Goal: Task Accomplishment & Management: Complete application form

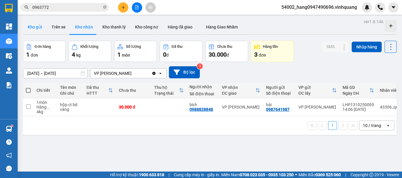
click at [32, 29] on button "Kho gửi" at bounding box center [35, 27] width 24 height 14
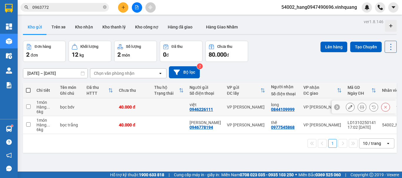
click at [102, 106] on td at bounding box center [99, 107] width 32 height 18
checkbox input "true"
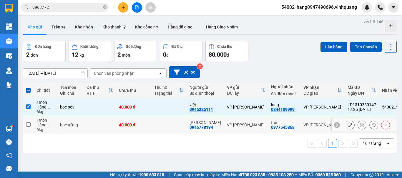
click at [98, 123] on td at bounding box center [99, 125] width 32 height 18
checkbox input "true"
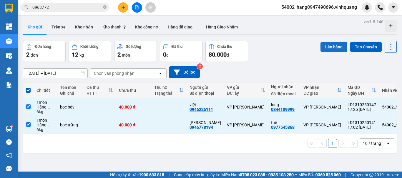
click at [321, 46] on button "Lên hàng" at bounding box center [333, 47] width 27 height 11
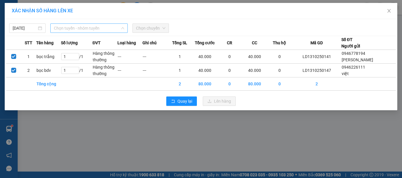
click at [65, 27] on span "Chọn tuyến - nhóm tuyến" at bounding box center [89, 28] width 70 height 9
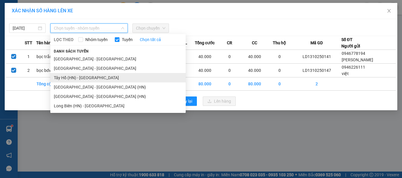
click at [74, 80] on li "Tây Hồ (HN) - [GEOGRAPHIC_DATA]" at bounding box center [117, 77] width 135 height 9
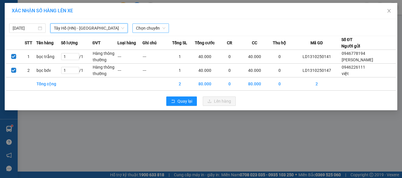
click at [142, 24] on span "Chọn chuyến" at bounding box center [150, 28] width 29 height 9
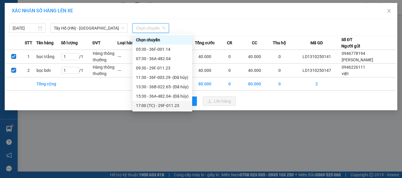
click at [153, 105] on div "17:00 (TC) - 29F-011.23" at bounding box center [162, 106] width 53 height 6
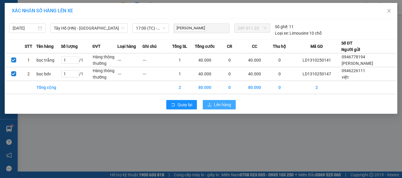
click at [215, 106] on span "Lên hàng" at bounding box center [222, 105] width 17 height 6
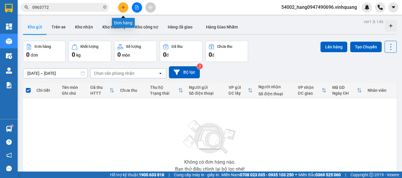
click at [120, 7] on button at bounding box center [123, 7] width 10 height 10
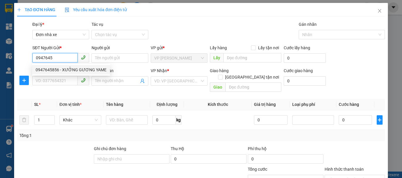
type input "0947645856"
type input "XƯỞNG GƯƠNG YAME"
type input "0915142335"
type input "chị [PERSON_NAME]"
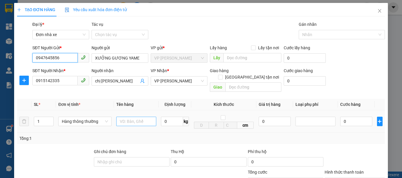
type input "0947645856"
click at [127, 117] on input "text" at bounding box center [136, 121] width 40 height 9
type input "CT DẸT GƯƠNG / DỄ VỠ"
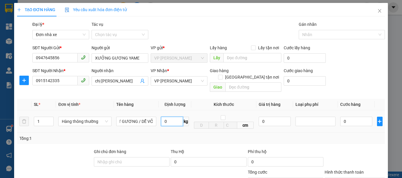
scroll to position [0, 0]
click at [173, 118] on input "0" at bounding box center [172, 121] width 22 height 9
type input "6"
click at [177, 133] on div "Tổng: 1" at bounding box center [200, 138] width 367 height 11
type input "40.000"
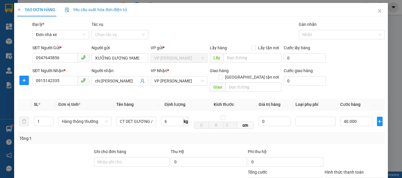
type input "40.000"
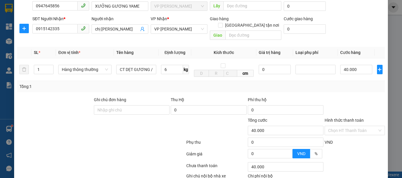
scroll to position [84, 0]
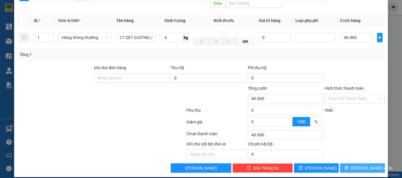
click at [364, 165] on span "[PERSON_NAME] và In" at bounding box center [371, 168] width 41 height 6
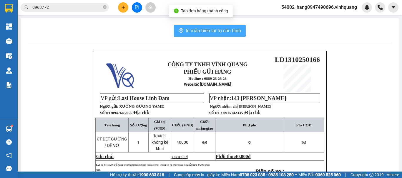
click at [197, 30] on span "In mẫu biên lai tự cấu hình" at bounding box center [212, 30] width 55 height 7
